Goal: Find specific page/section: Find specific page/section

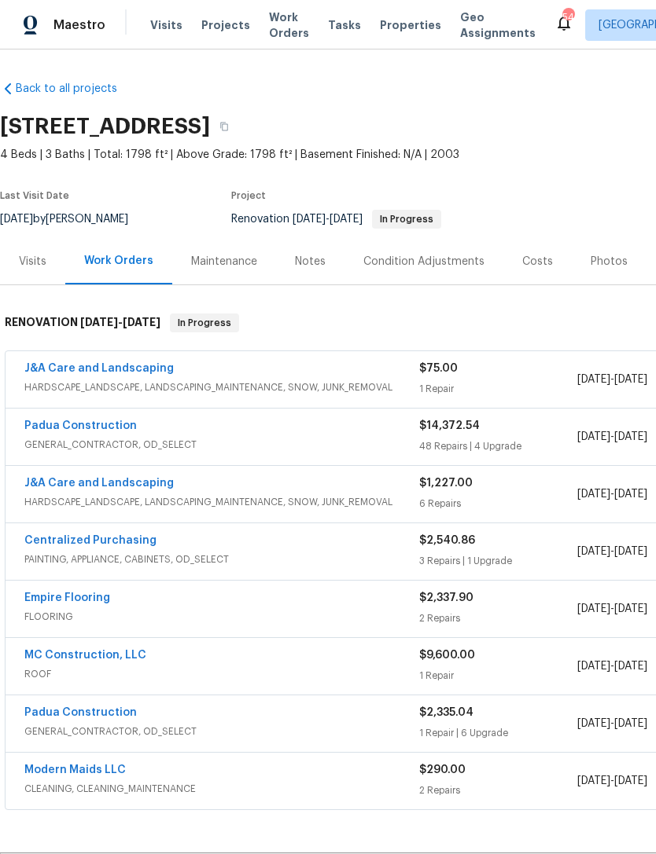
click at [594, 258] on div "Photos" at bounding box center [608, 262] width 37 height 16
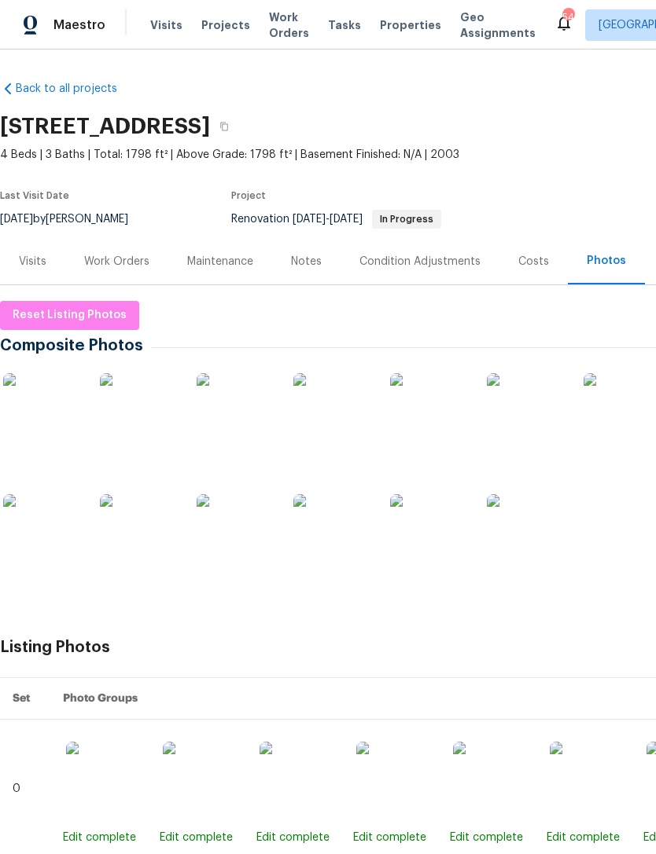
click at [48, 422] on img at bounding box center [42, 412] width 79 height 79
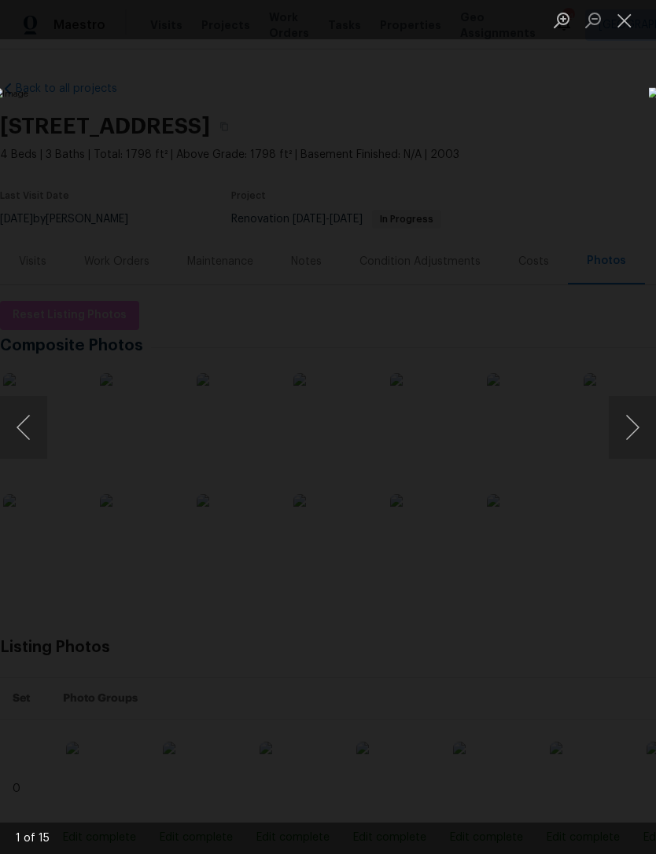
click at [635, 435] on button "Next image" at bounding box center [631, 427] width 47 height 63
click at [638, 429] on button "Next image" at bounding box center [631, 427] width 47 height 63
click at [639, 430] on button "Next image" at bounding box center [631, 427] width 47 height 63
click at [637, 427] on button "Next image" at bounding box center [631, 427] width 47 height 63
click at [635, 435] on button "Next image" at bounding box center [631, 427] width 47 height 63
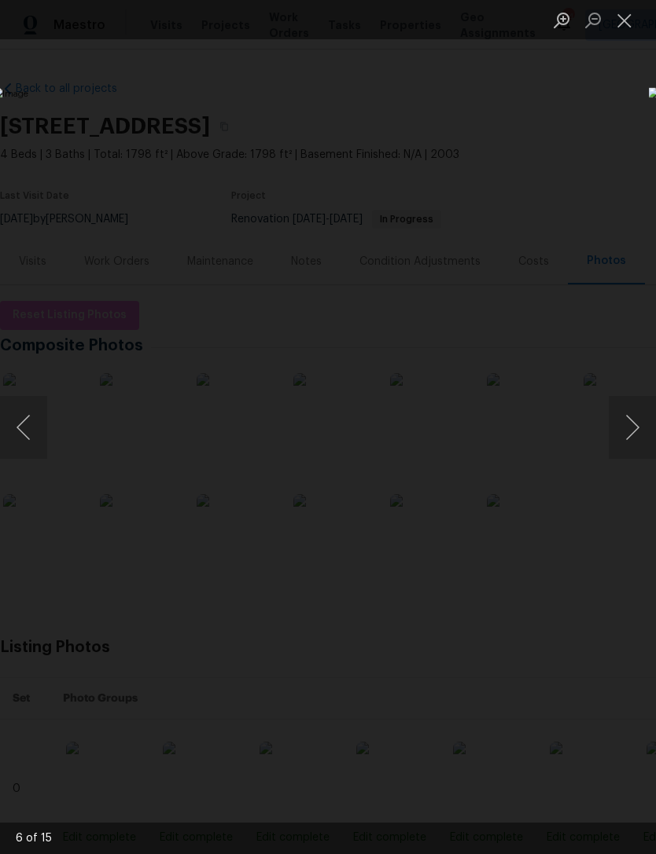
click at [638, 427] on button "Next image" at bounding box center [631, 427] width 47 height 63
click at [637, 428] on button "Next image" at bounding box center [631, 427] width 47 height 63
click at [637, 423] on button "Next image" at bounding box center [631, 427] width 47 height 63
click at [627, 435] on button "Next image" at bounding box center [631, 427] width 47 height 63
click at [633, 425] on button "Next image" at bounding box center [631, 427] width 47 height 63
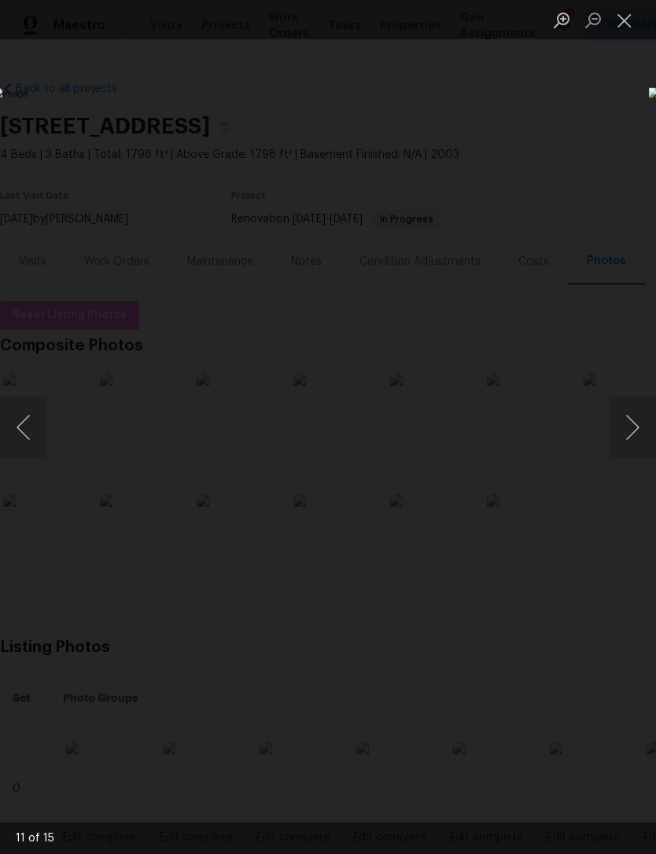
click at [635, 427] on button "Next image" at bounding box center [631, 427] width 47 height 63
click at [640, 422] on button "Next image" at bounding box center [631, 427] width 47 height 63
click at [637, 424] on button "Next image" at bounding box center [631, 427] width 47 height 63
click at [638, 427] on button "Next image" at bounding box center [631, 427] width 47 height 63
click at [637, 428] on button "Next image" at bounding box center [631, 427] width 47 height 63
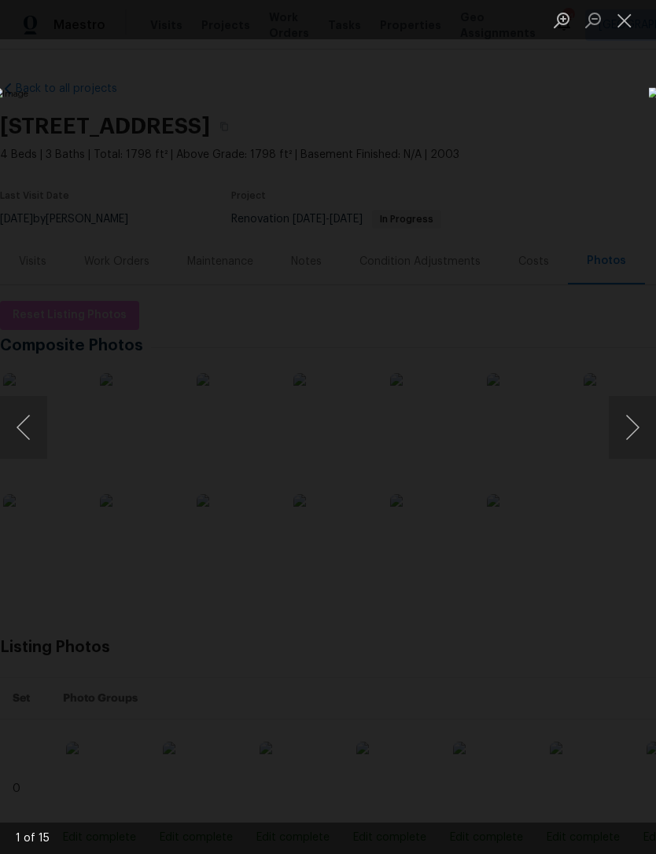
click at [637, 425] on button "Next image" at bounding box center [631, 427] width 47 height 63
click at [637, 429] on button "Next image" at bounding box center [631, 427] width 47 height 63
click at [640, 431] on button "Next image" at bounding box center [631, 427] width 47 height 63
click at [635, 43] on div "Lightbox" at bounding box center [328, 427] width 656 height 854
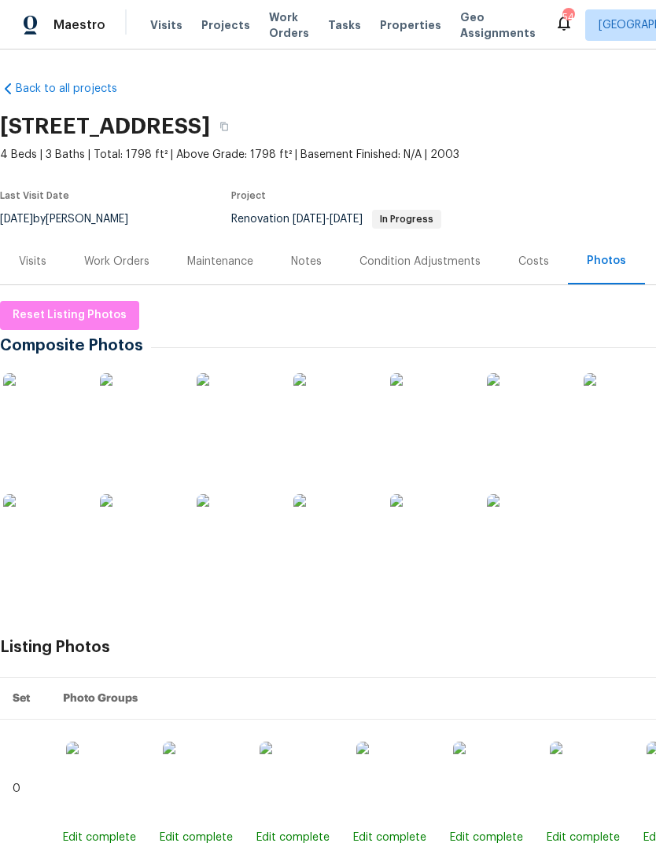
click at [107, 270] on div "Work Orders" at bounding box center [116, 261] width 103 height 46
